Goal: Task Accomplishment & Management: Complete application form

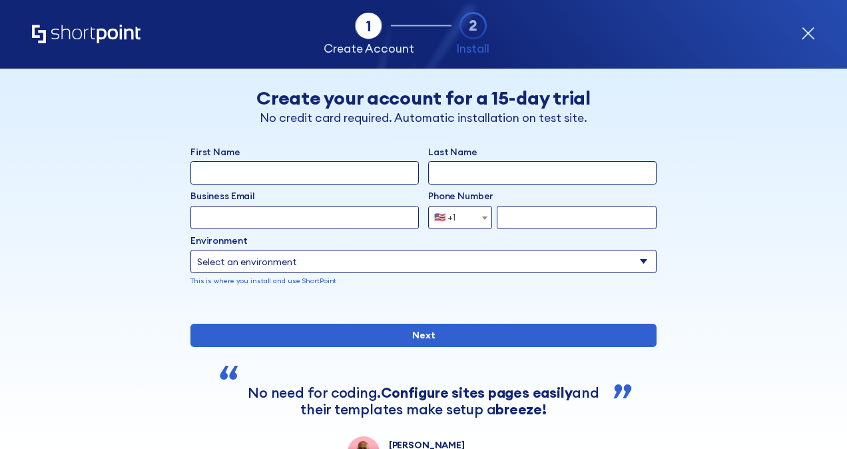
click at [327, 176] on input "First Name" at bounding box center [304, 172] width 228 height 23
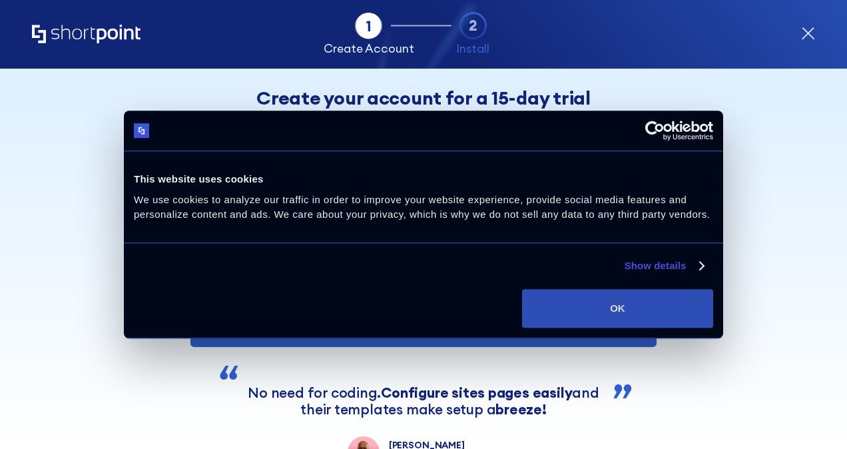
type input "[PERSON_NAME]"
click at [657, 306] on button "OK" at bounding box center [617, 308] width 191 height 39
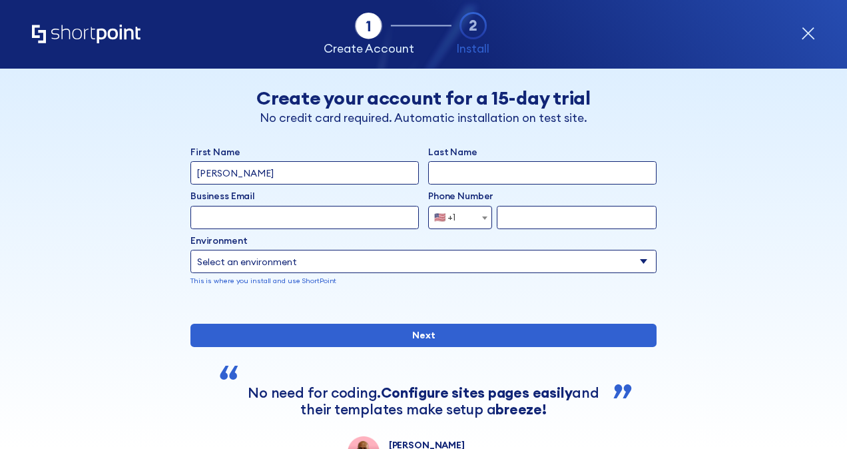
click at [484, 184] on input "Last Name" at bounding box center [542, 172] width 228 height 23
type input "B"
type input "Tejasri@mail.com"
drag, startPoint x: 286, startPoint y: 214, endPoint x: 103, endPoint y: 220, distance: 182.5
click at [103, 220] on div "Back Back Create your account for a 15-day trial No credit card required. Autom…" at bounding box center [423, 269] width 713 height 400
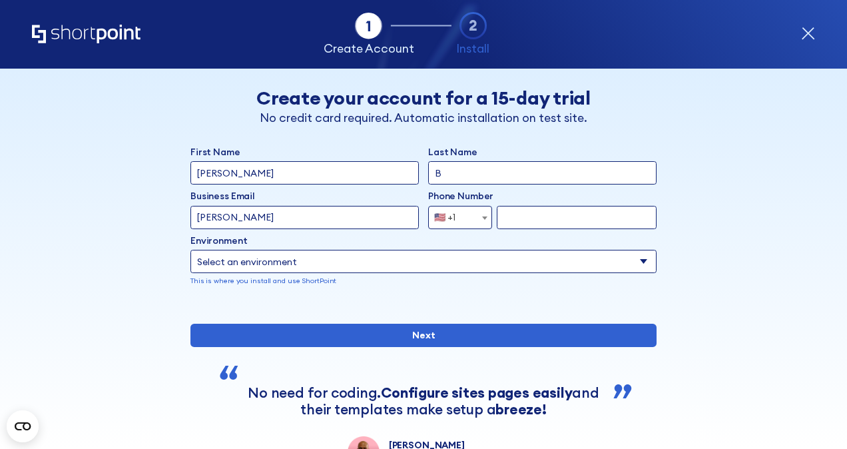
type input "[PERSON_NAME][EMAIL_ADDRESS][DOMAIN_NAME]"
click at [270, 260] on select "Select an environment Microsoft 365 SharePoint Online SharePoint Subscription E…" at bounding box center [423, 261] width 466 height 23
select select "SharePoint Online"
click at [190, 250] on select "Select an environment Microsoft 365 SharePoint Online SharePoint Subscription E…" at bounding box center [423, 261] width 466 height 23
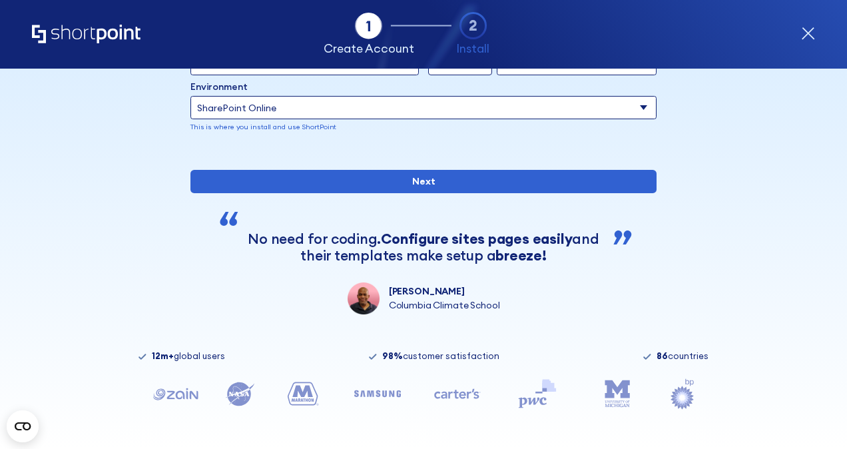
scroll to position [65, 0]
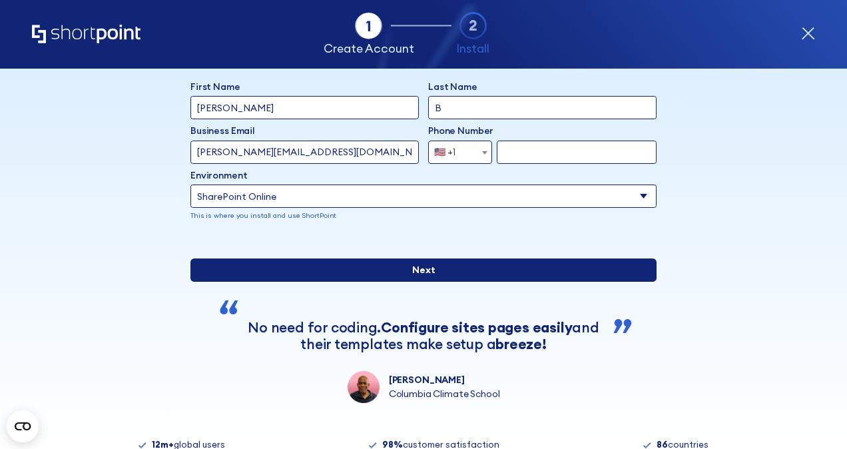
click at [405, 282] on input "Next" at bounding box center [423, 269] width 466 height 23
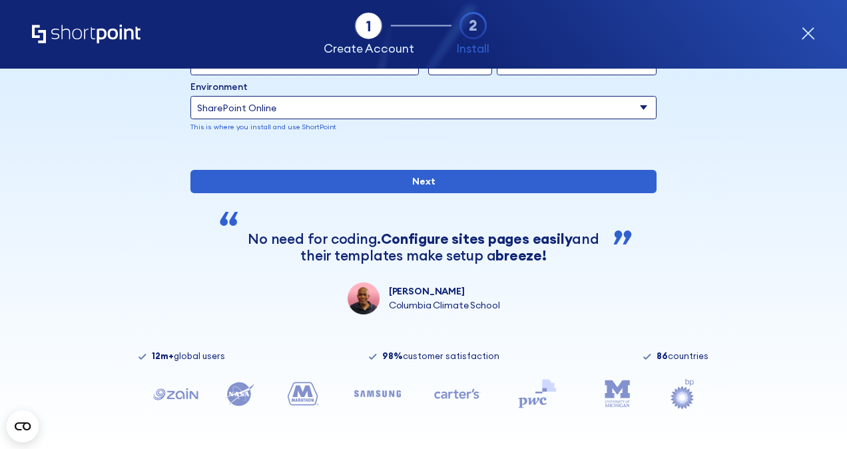
scroll to position [198, 0]
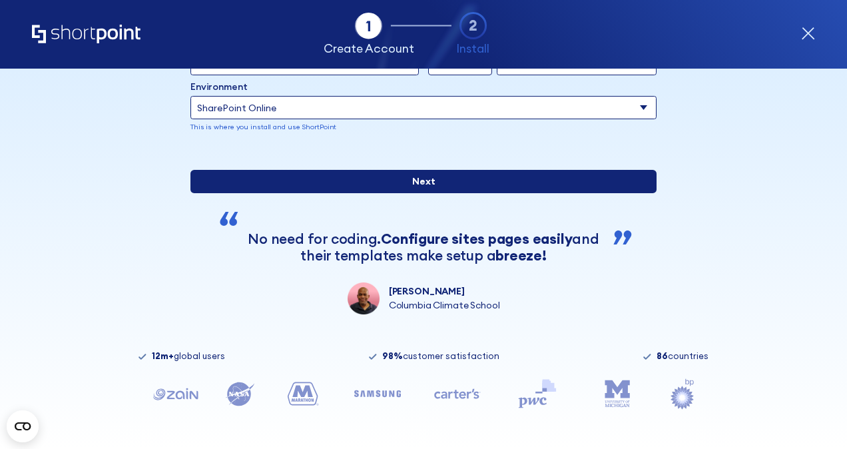
type input "6303521490"
click at [390, 188] on input "Next" at bounding box center [423, 181] width 466 height 23
type input "Bandarupalli"
click at [439, 182] on input "Next" at bounding box center [423, 181] width 466 height 23
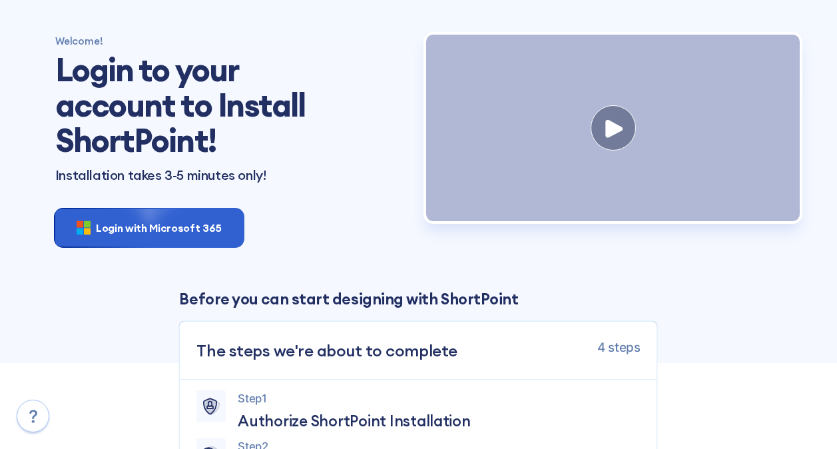
scroll to position [67, 0]
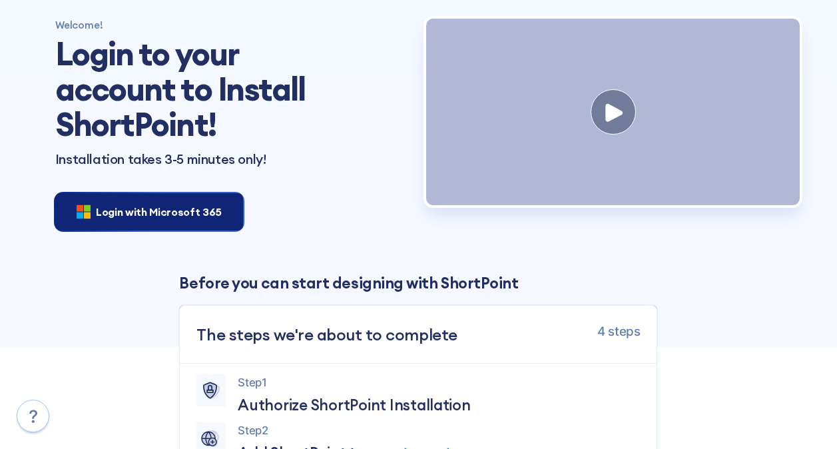
click at [182, 206] on span "Login with Microsoft 365" at bounding box center [159, 212] width 126 height 16
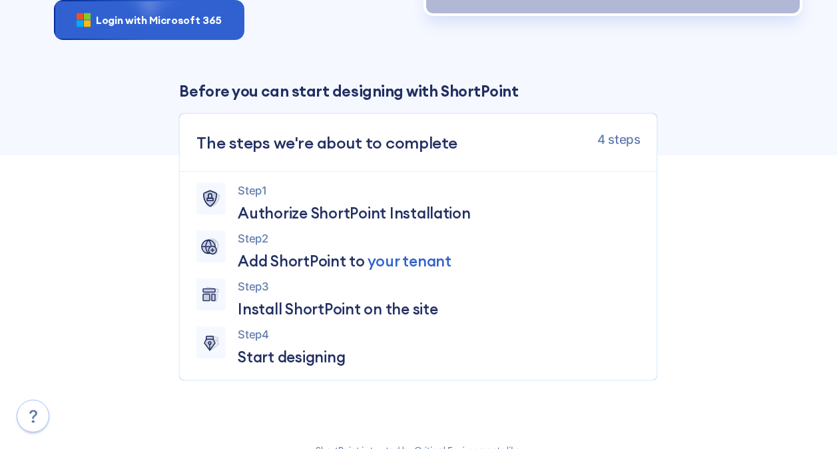
scroll to position [266, 0]
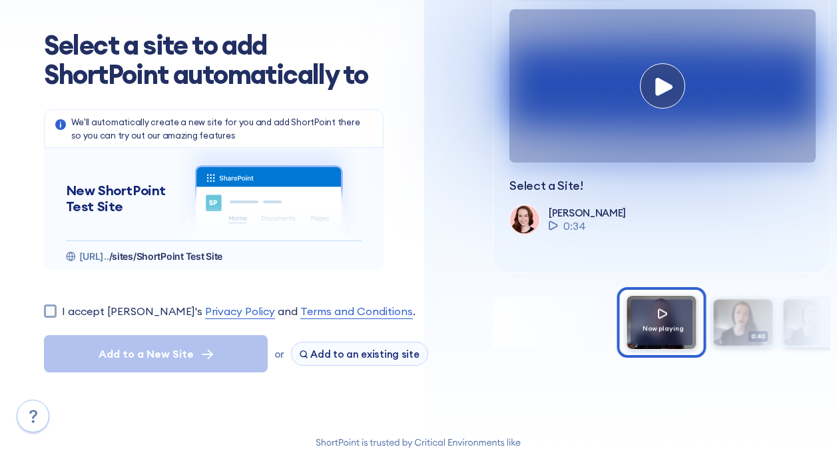
scroll to position [67, 0]
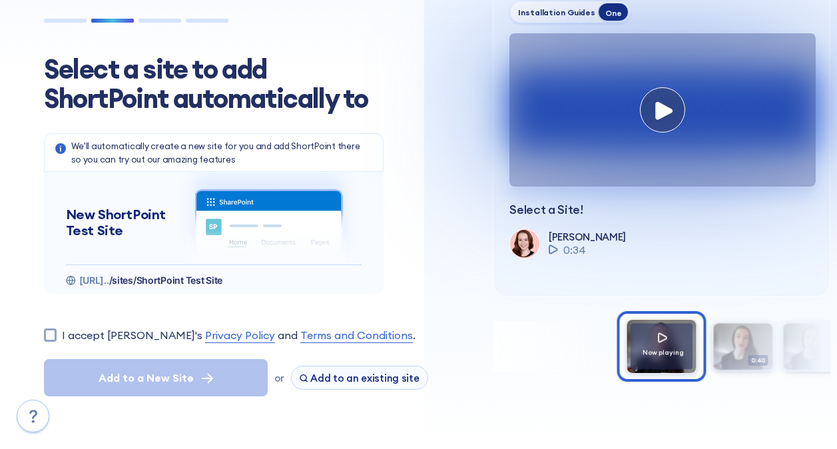
click at [222, 278] on span "/sites/ShortPoint Test Site" at bounding box center [165, 279] width 113 height 11
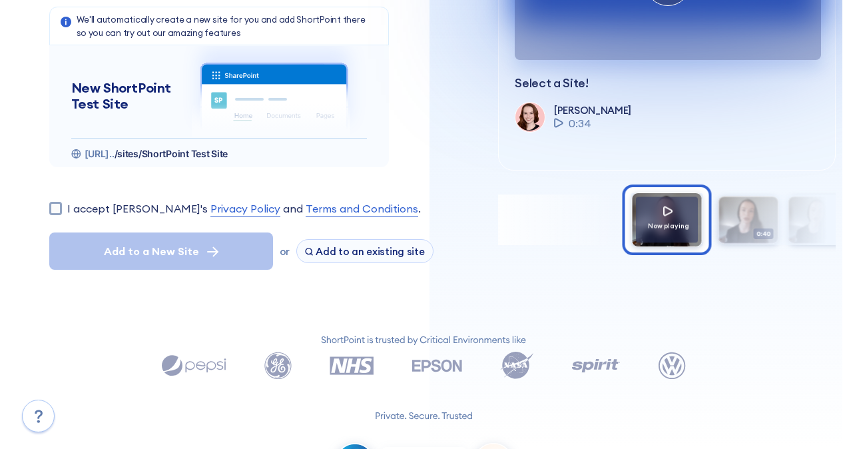
scroll to position [200, 0]
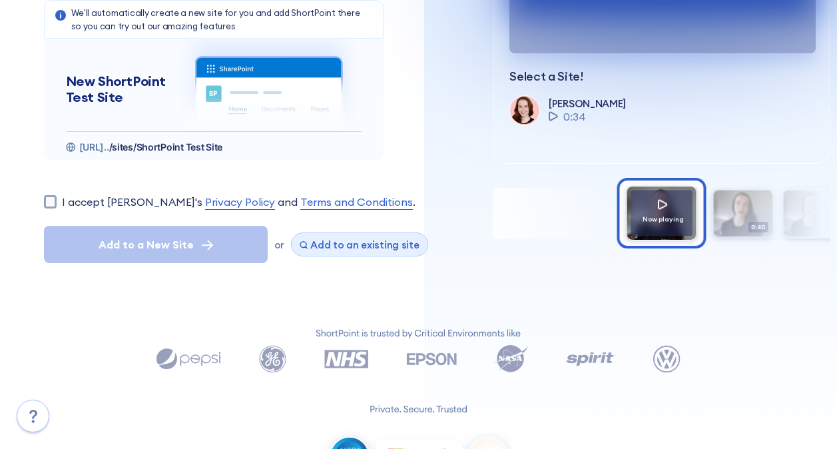
click at [311, 252] on button "Add to an existing site" at bounding box center [359, 244] width 137 height 24
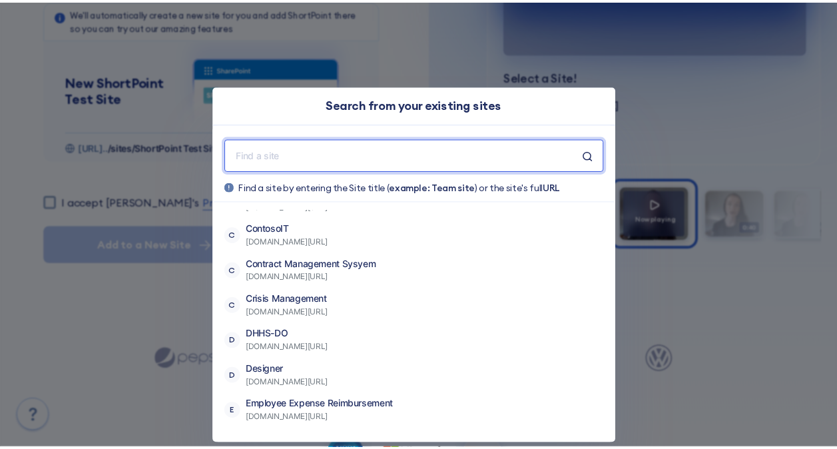
scroll to position [67, 0]
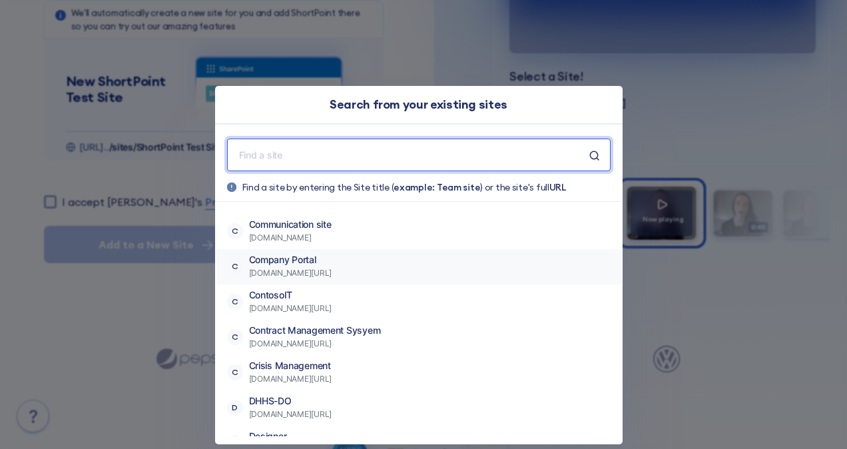
click at [460, 262] on button "C Company Portal [DOMAIN_NAME][URL]" at bounding box center [418, 266] width 405 height 35
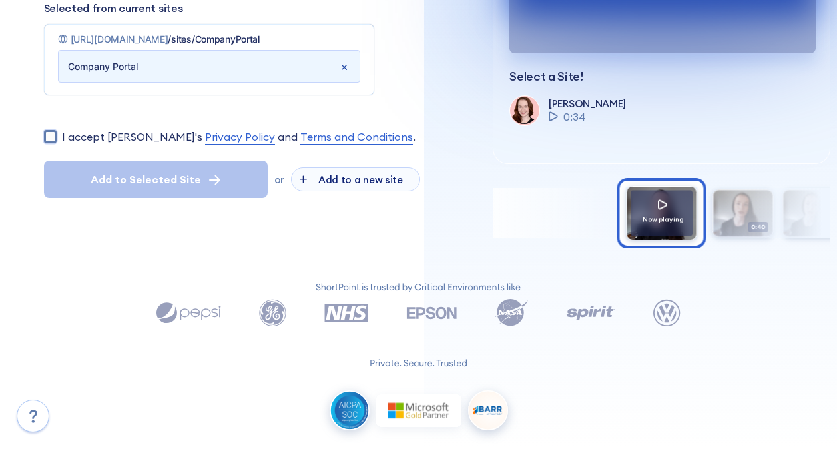
click at [50, 132] on input "I accept [PERSON_NAME]'s Privacy Policy and Terms and Conditions ." at bounding box center [50, 136] width 13 height 13
checkbox input "true"
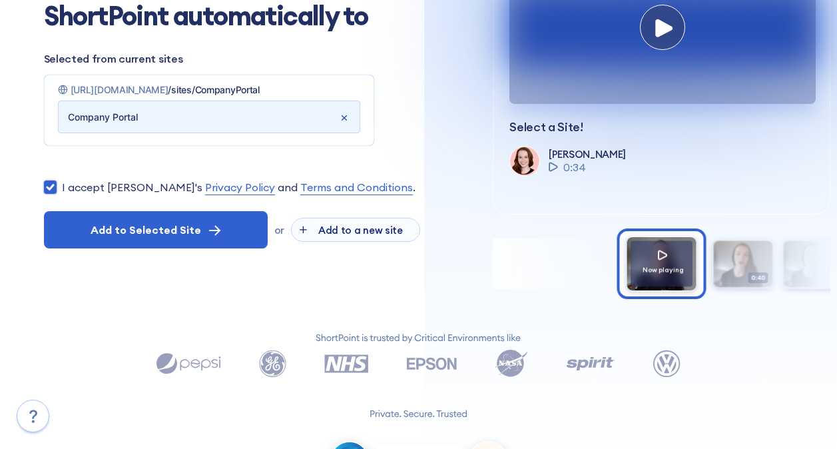
scroll to position [133, 0]
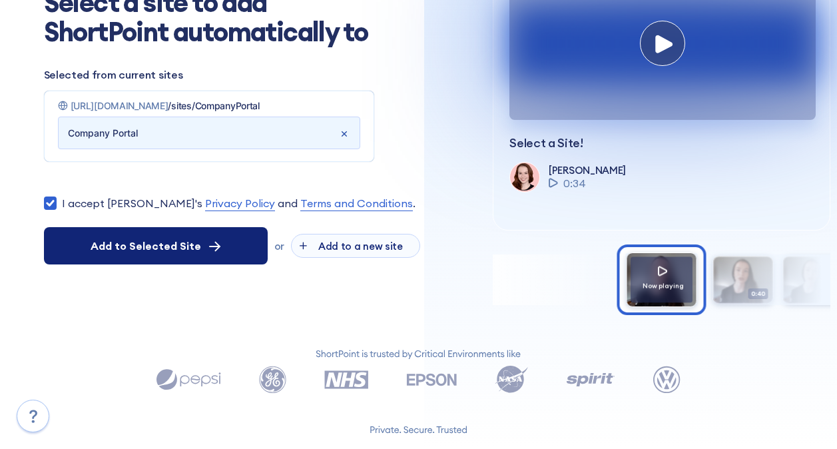
click at [214, 255] on button "Add to Selected Site" at bounding box center [156, 245] width 224 height 37
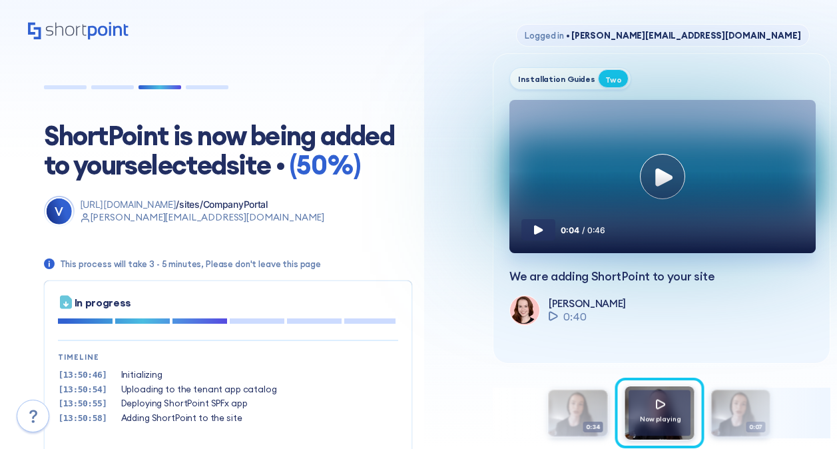
click at [663, 198] on div "0:04 / 0:46" at bounding box center [662, 206] width 306 height 94
click at [663, 185] on div "0:04 / 0:46" at bounding box center [662, 206] width 306 height 94
click at [668, 192] on div "0:04 / 0:46" at bounding box center [662, 206] width 306 height 94
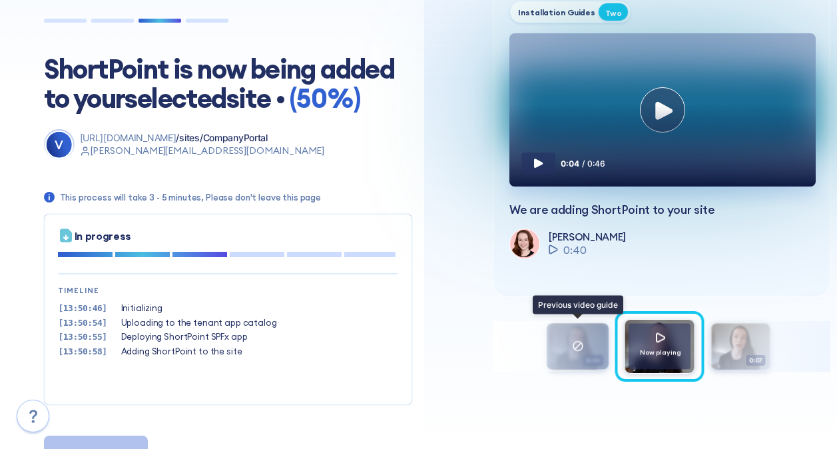
click at [579, 358] on div at bounding box center [578, 346] width 62 height 46
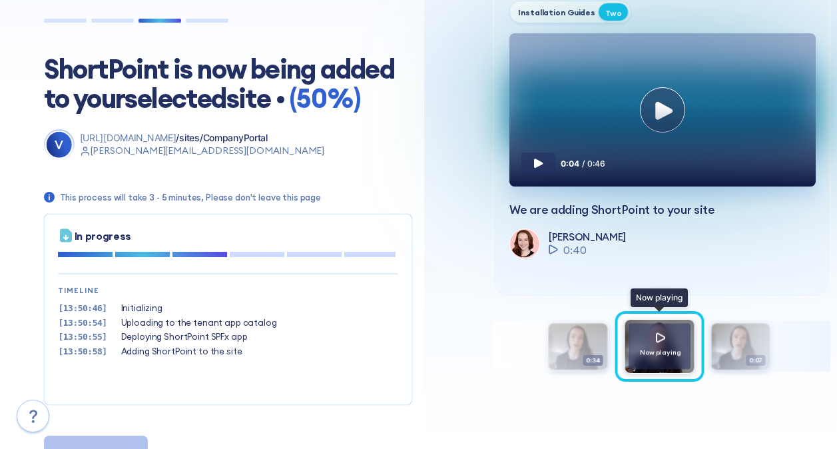
click at [647, 342] on div at bounding box center [660, 337] width 41 height 10
click at [656, 121] on div "0:04 / 0:46" at bounding box center [662, 140] width 306 height 94
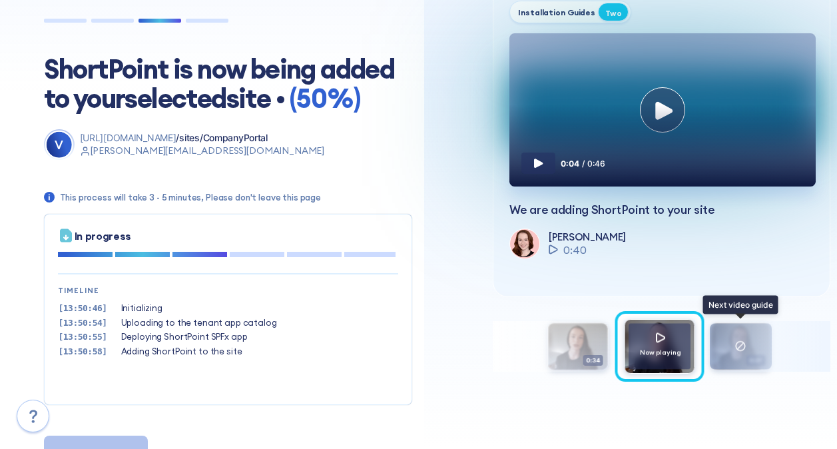
click at [736, 340] on div at bounding box center [741, 346] width 62 height 46
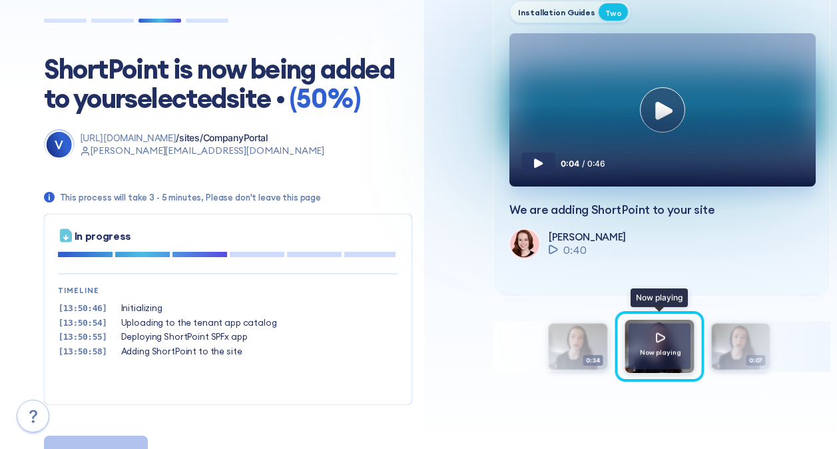
click at [684, 329] on div "Now playing" at bounding box center [660, 347] width 62 height 46
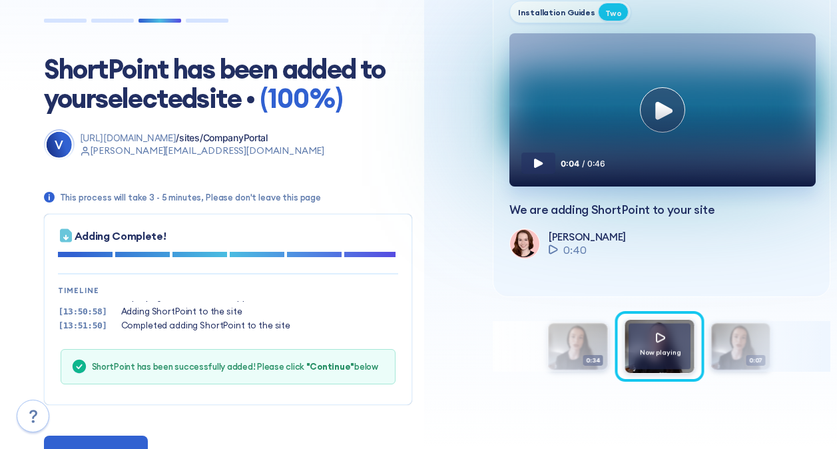
click at [667, 121] on div "0:04 / 0:46" at bounding box center [662, 140] width 306 height 94
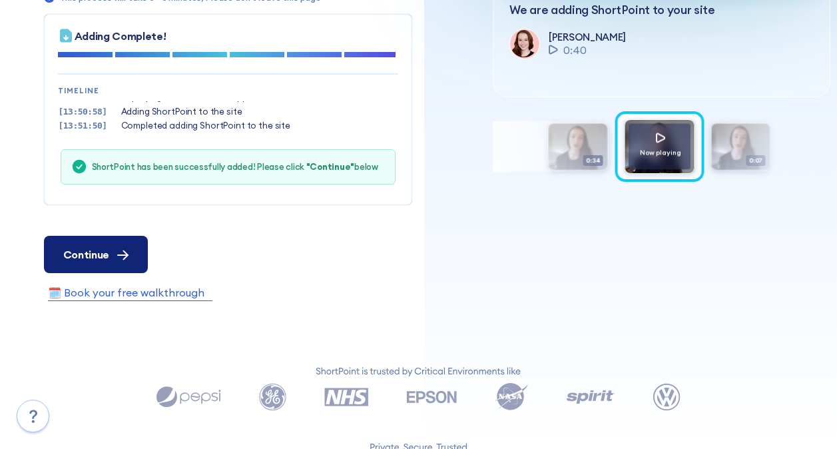
click at [55, 250] on button "Continue" at bounding box center [96, 254] width 104 height 37
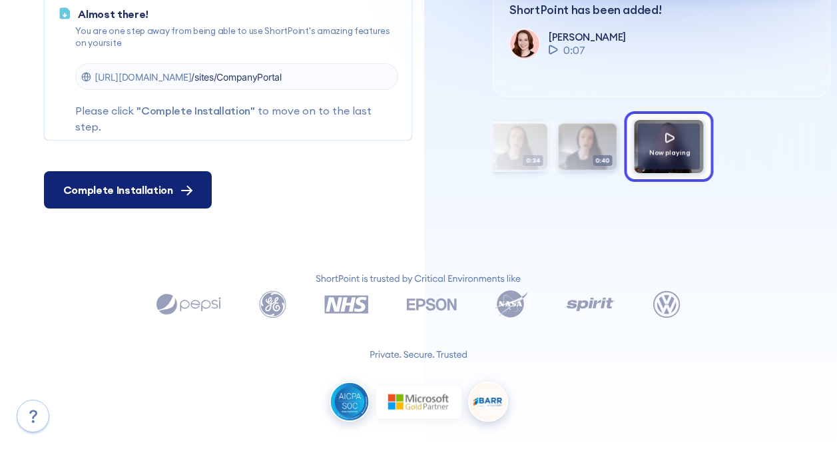
click at [181, 198] on button "Complete Installation" at bounding box center [128, 189] width 168 height 37
